Goal: Information Seeking & Learning: Learn about a topic

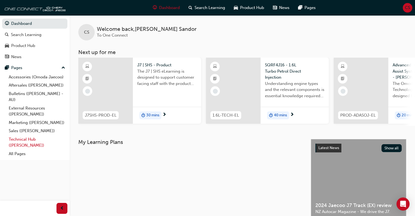
click at [29, 141] on link "Technical Hub ([PERSON_NAME])" at bounding box center [37, 142] width 61 height 14
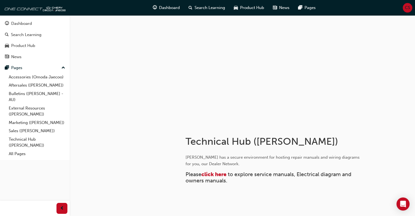
click at [221, 177] on span "to explore service manuals, Electrical diagram and owners manuals." at bounding box center [268, 177] width 167 height 13
click at [221, 170] on div "[PERSON_NAME] has a secure environment for hosting repair manuals and wiring di…" at bounding box center [273, 169] width 177 height 30
click at [220, 174] on span "click here" at bounding box center [213, 174] width 25 height 6
drag, startPoint x: 220, startPoint y: 0, endPoint x: 357, endPoint y: 143, distance: 198.6
click at [357, 143] on h1 "Technical Hub ([PERSON_NAME])" at bounding box center [274, 141] width 179 height 12
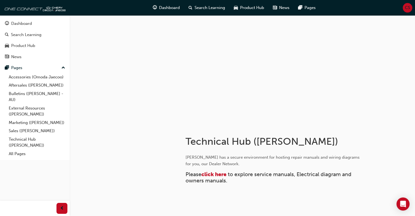
scroll to position [25, 0]
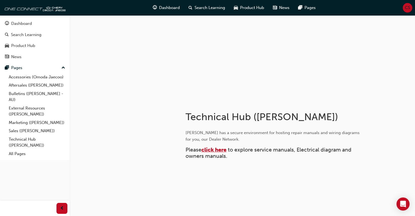
click at [214, 150] on span "click here" at bounding box center [213, 149] width 25 height 6
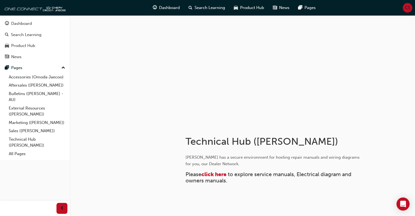
click at [405, 12] on div "CS" at bounding box center [407, 8] width 10 height 10
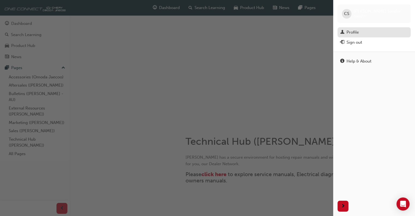
click at [362, 32] on div "Profile" at bounding box center [374, 32] width 68 height 7
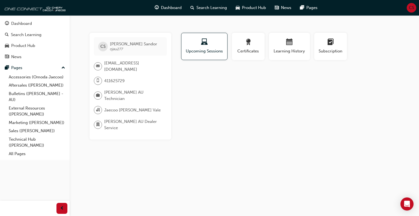
click at [97, 64] on span "email-icon" at bounding box center [98, 66] width 4 height 7
click at [121, 64] on span "camsandor4@gmail.com" at bounding box center [133, 66] width 58 height 12
click at [25, 142] on link "Technical Hub ([PERSON_NAME])" at bounding box center [37, 142] width 61 height 14
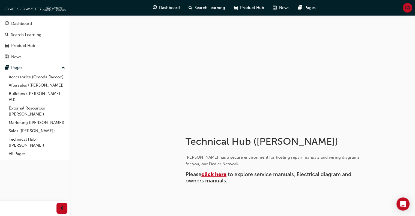
click at [214, 174] on span "click here" at bounding box center [213, 174] width 25 height 6
